Goal: Task Accomplishment & Management: Manage account settings

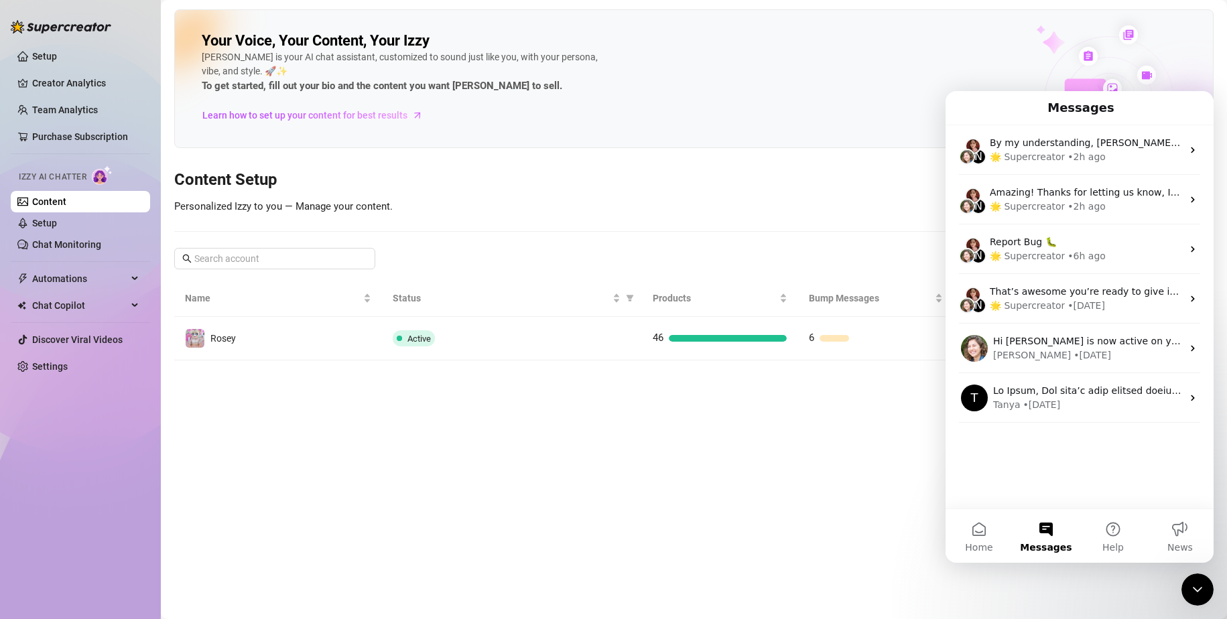
click at [445, 541] on main "Your Voice, Your Content, Your [PERSON_NAME] is your AI chat assistant, customi…" at bounding box center [694, 309] width 1067 height 619
click at [394, 119] on span "Learn how to set up your content for best results" at bounding box center [304, 115] width 205 height 15
click at [805, 512] on main "Your Voice, Your Content, Your [PERSON_NAME] is your AI chat assistant, customi…" at bounding box center [694, 309] width 1067 height 619
click at [57, 219] on link "Setup" at bounding box center [44, 223] width 25 height 11
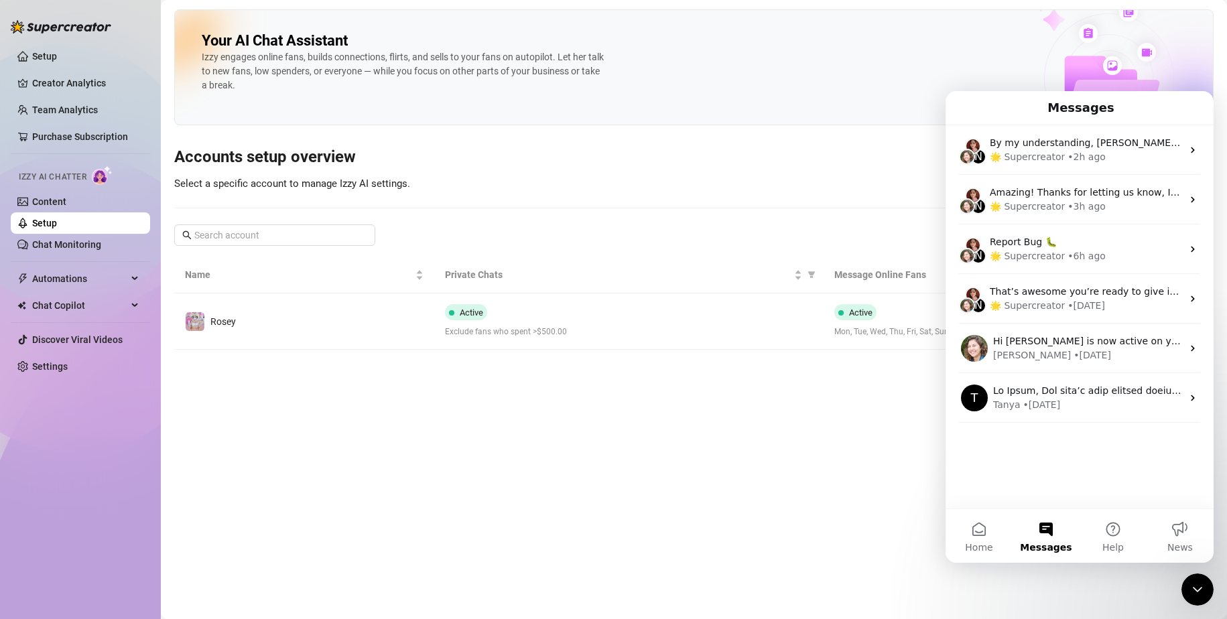
click at [693, 508] on main "Your AI Chat Assistant [PERSON_NAME] engages online fans, builds connections, f…" at bounding box center [694, 309] width 1067 height 619
click at [1201, 582] on icon "Close Intercom Messenger" at bounding box center [1198, 590] width 16 height 16
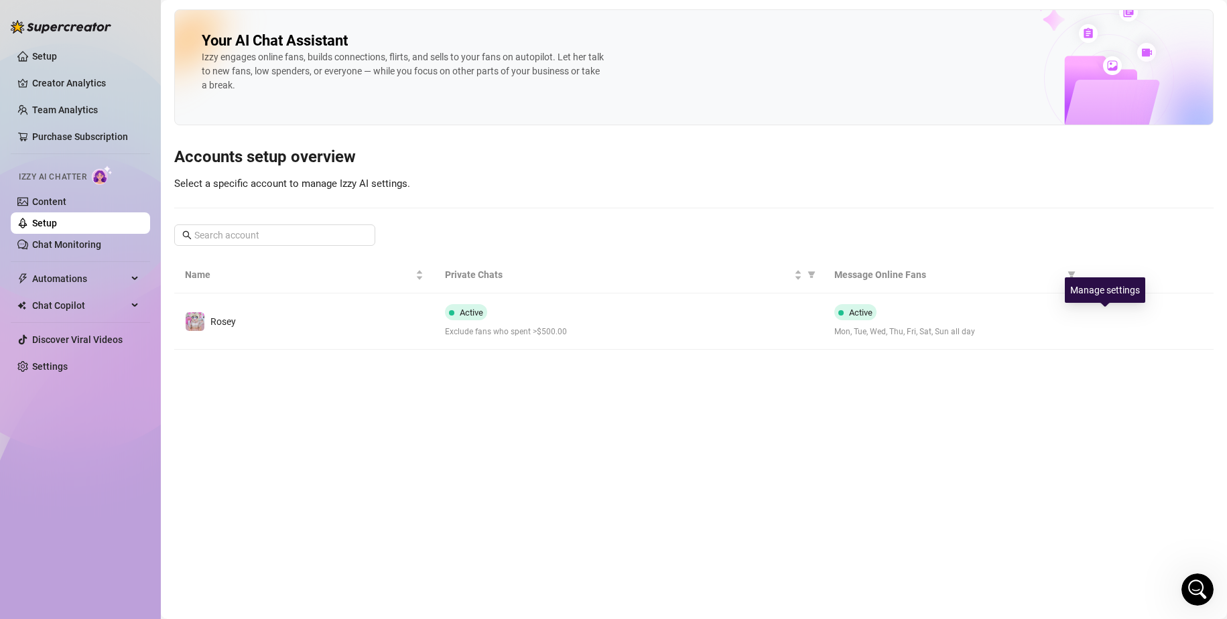
drag, startPoint x: 1109, startPoint y: 322, endPoint x: 1101, endPoint y: 321, distance: 7.4
click at [1109, 322] on icon "right" at bounding box center [1105, 321] width 9 height 9
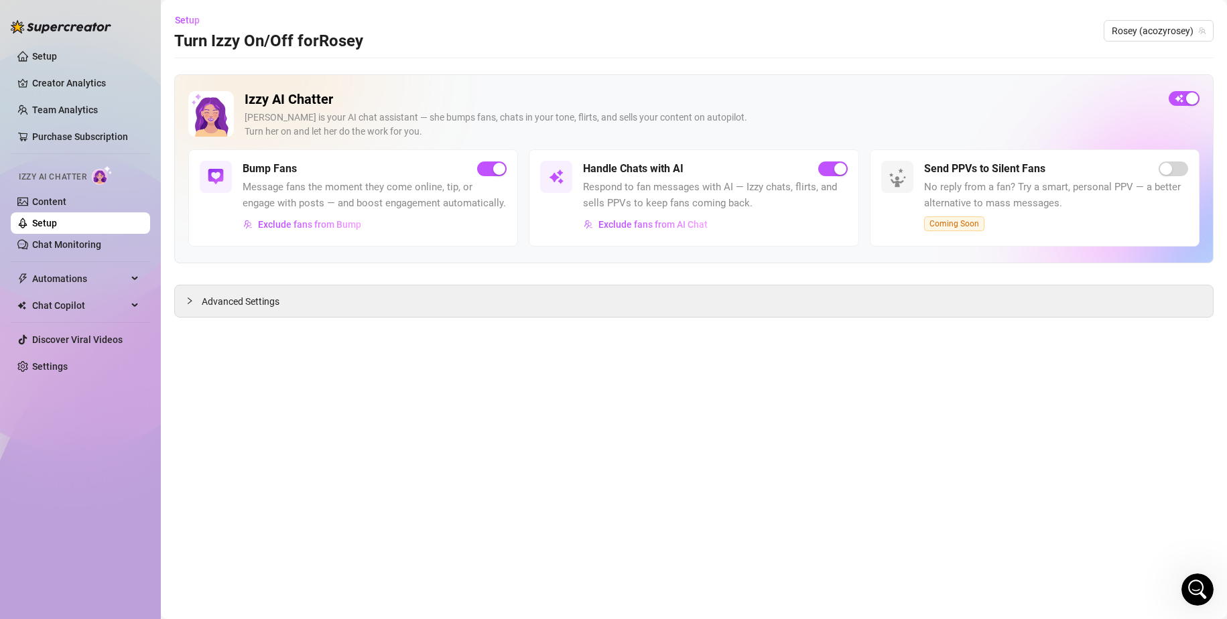
click at [174, 307] on main "Setup Turn Izzy On/Off for [PERSON_NAME] (acozyrosey) Izzy AI Chatter [PERSON_N…" at bounding box center [694, 309] width 1067 height 619
click at [1203, 581] on div "Open Intercom Messenger" at bounding box center [1198, 590] width 44 height 44
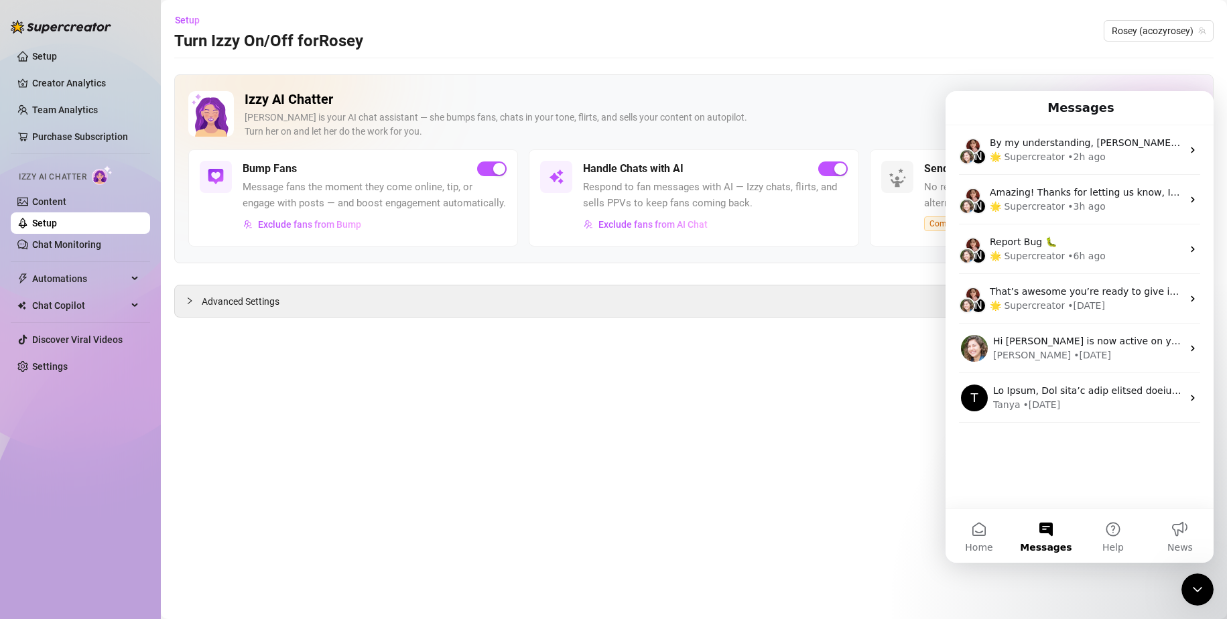
click at [1203, 581] on div "Close Intercom Messenger" at bounding box center [1198, 590] width 32 height 32
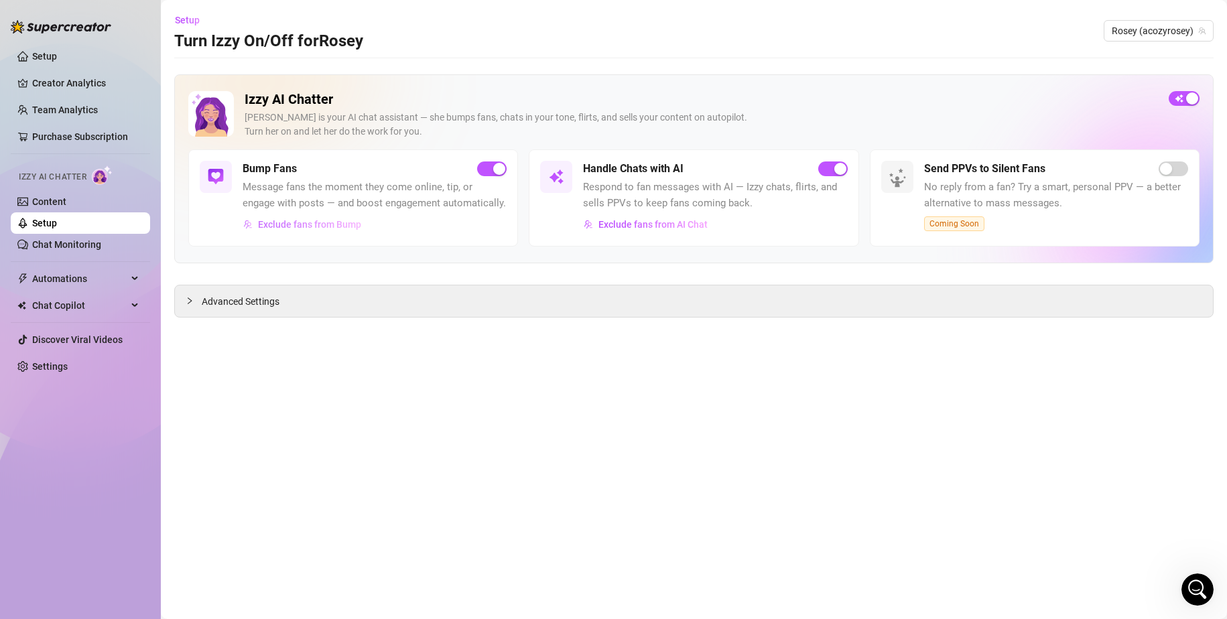
click at [347, 230] on span "Exclude fans from Bump" at bounding box center [309, 224] width 103 height 11
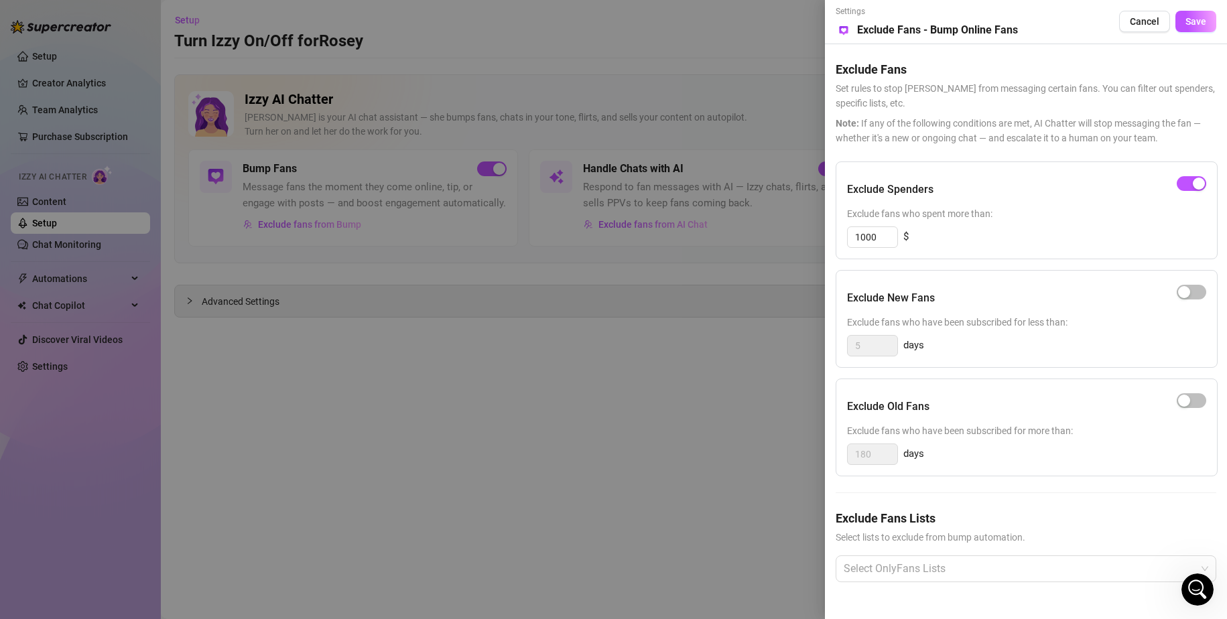
click at [623, 380] on div at bounding box center [613, 309] width 1227 height 619
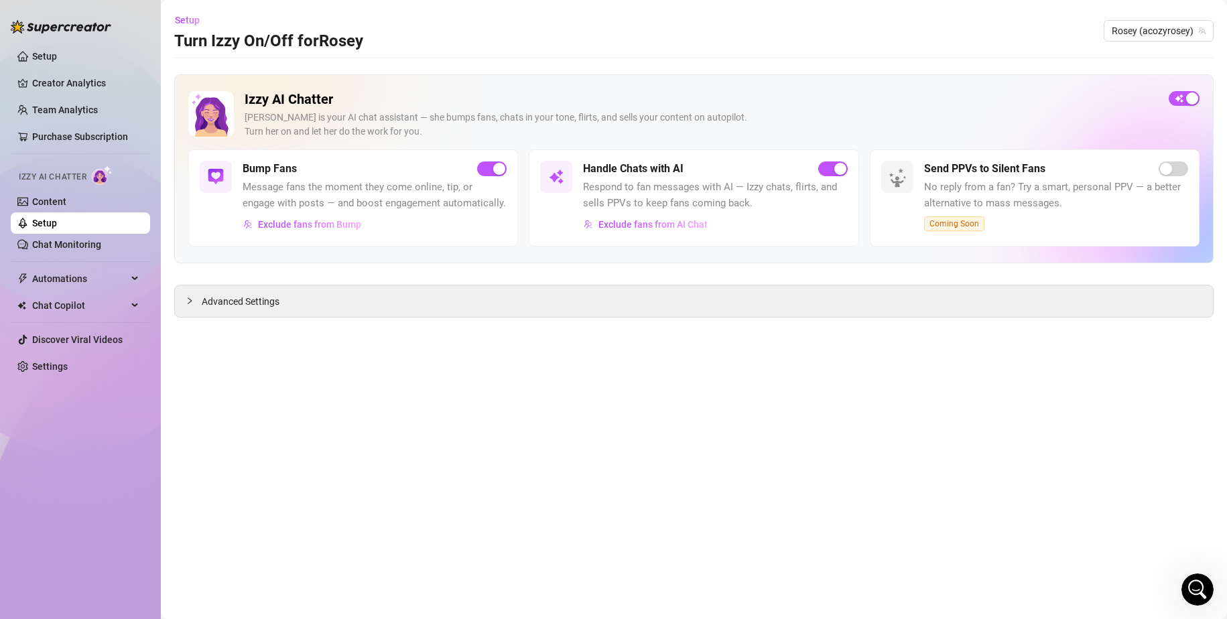
click at [621, 239] on div "Handle Chats with AI Respond to fan messages with AI — Izzy chats, flirts, and …" at bounding box center [694, 197] width 330 height 97
click at [627, 218] on button "Exclude fans from AI Chat" at bounding box center [645, 224] width 125 height 21
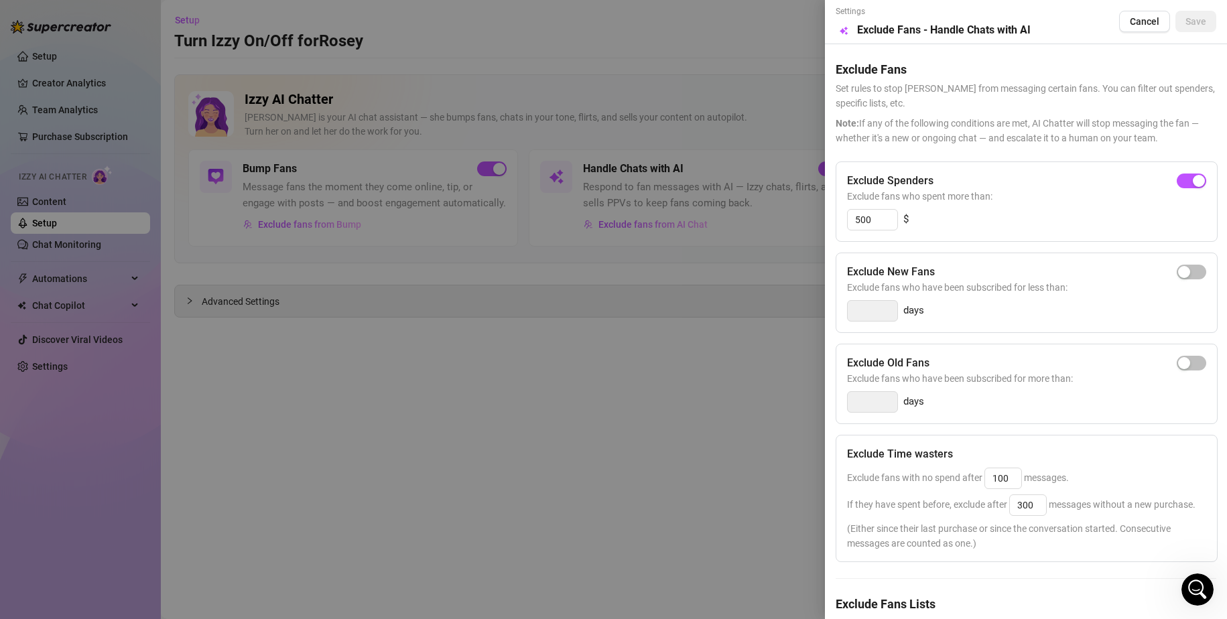
scroll to position [97, 0]
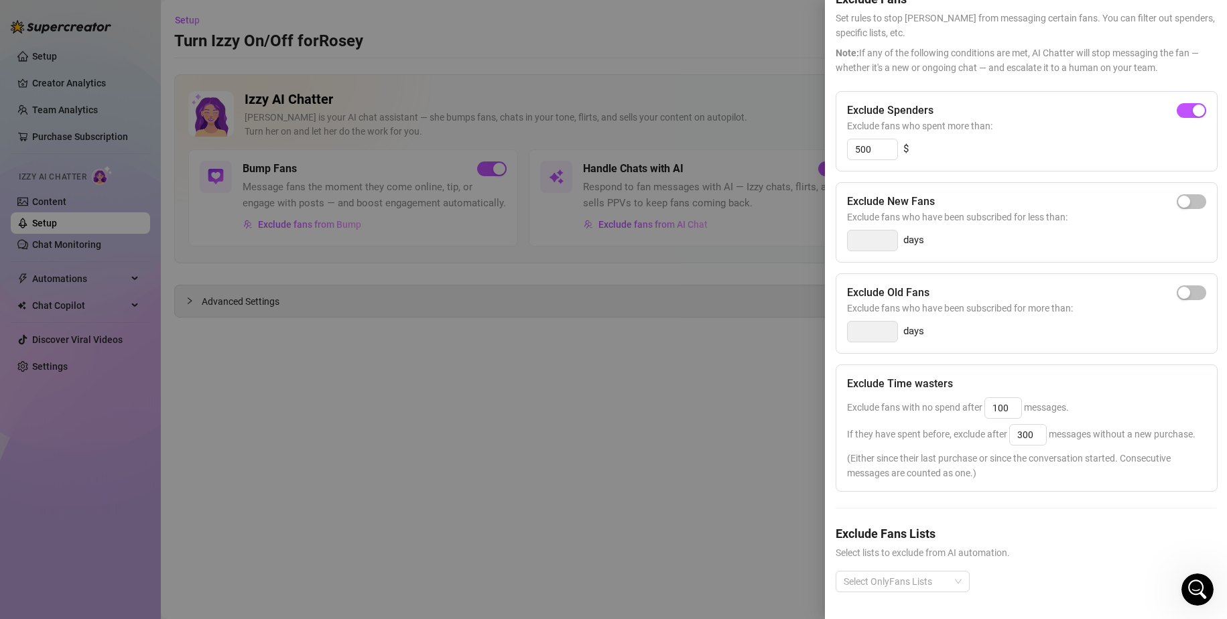
click at [664, 377] on div at bounding box center [613, 309] width 1227 height 619
